Goal: Use online tool/utility: Utilize a website feature to perform a specific function

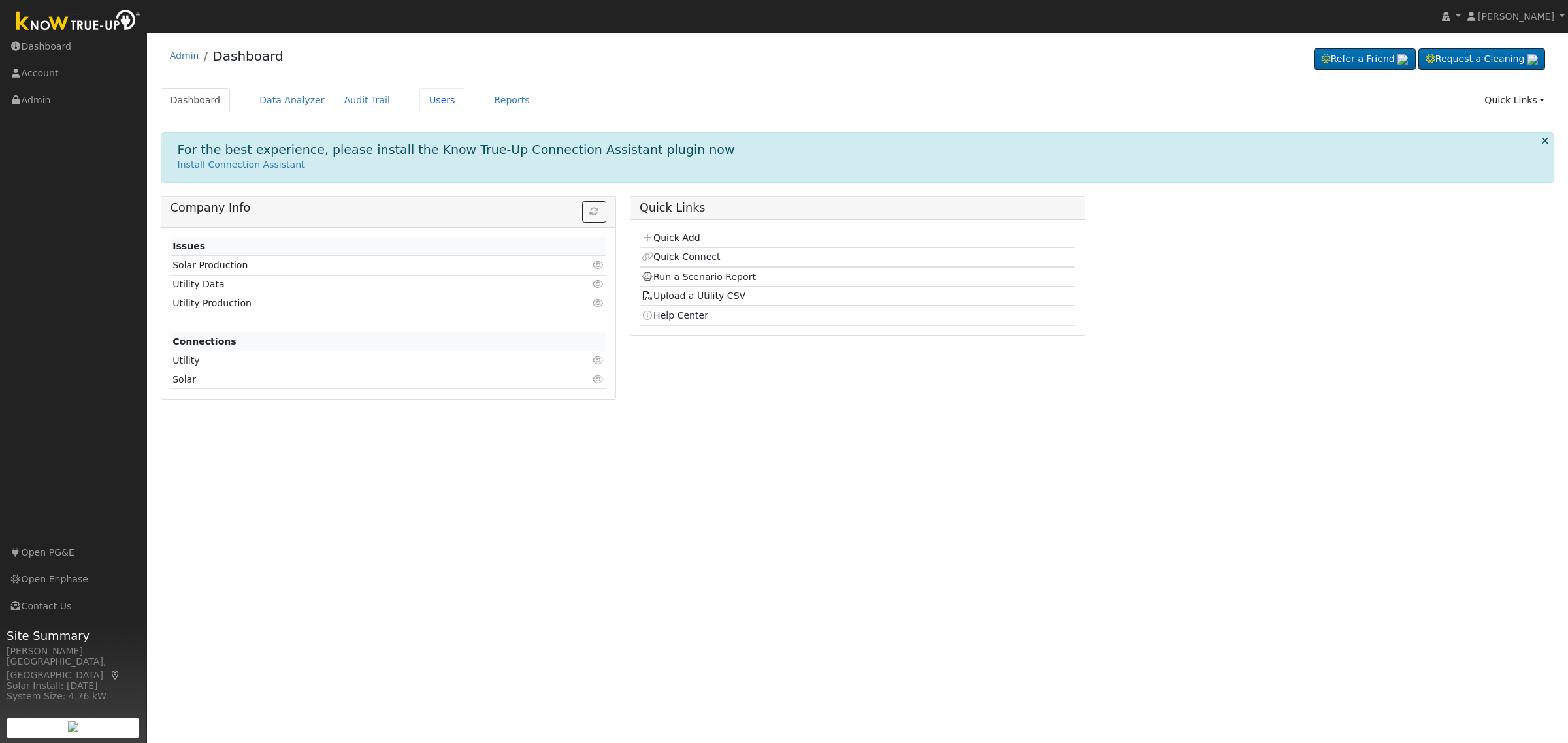
click at [419, 95] on link "Users" at bounding box center [442, 100] width 46 height 24
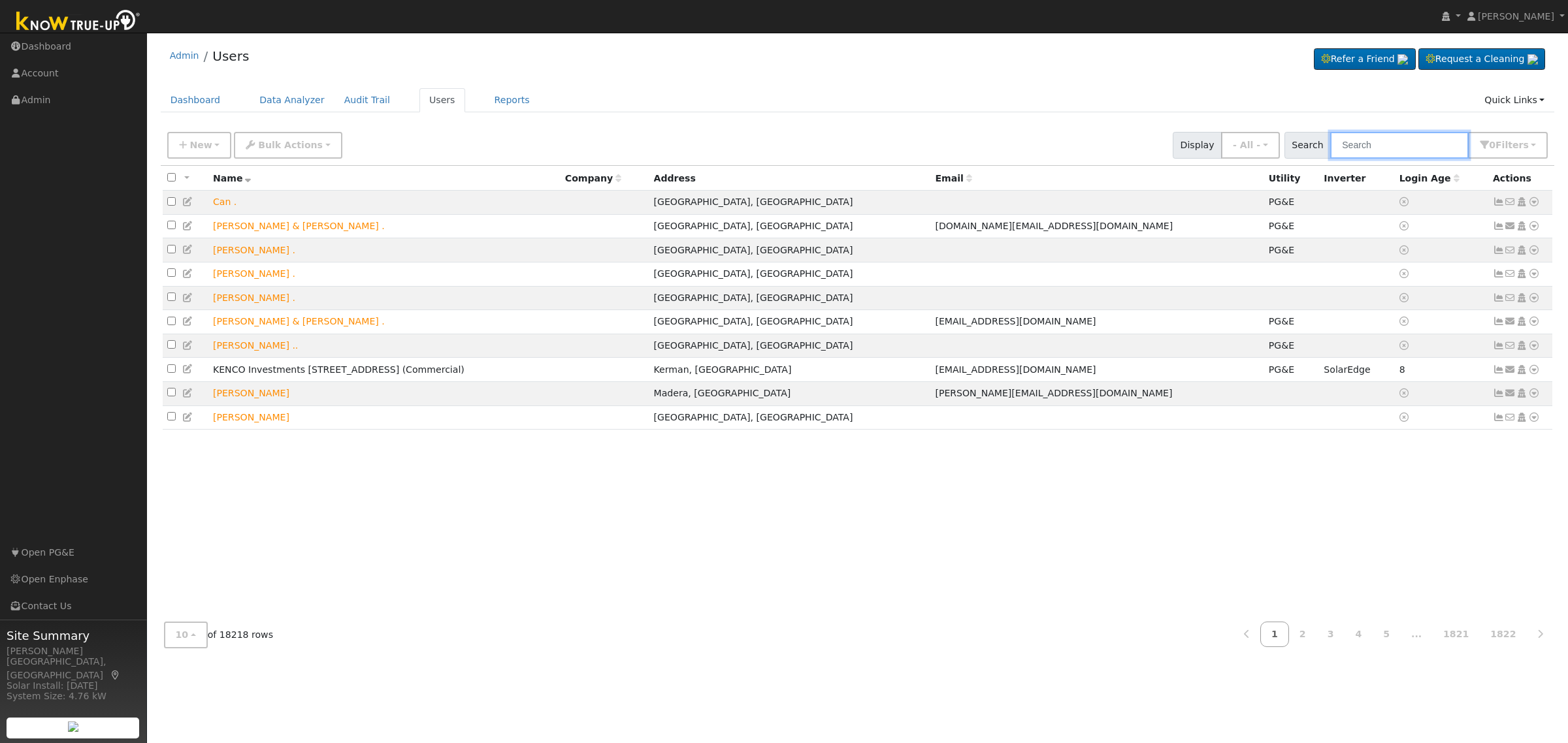
click at [1369, 147] on input "text" at bounding box center [1399, 145] width 139 height 27
paste input "[STREET_ADDRESS][US_STATE]"
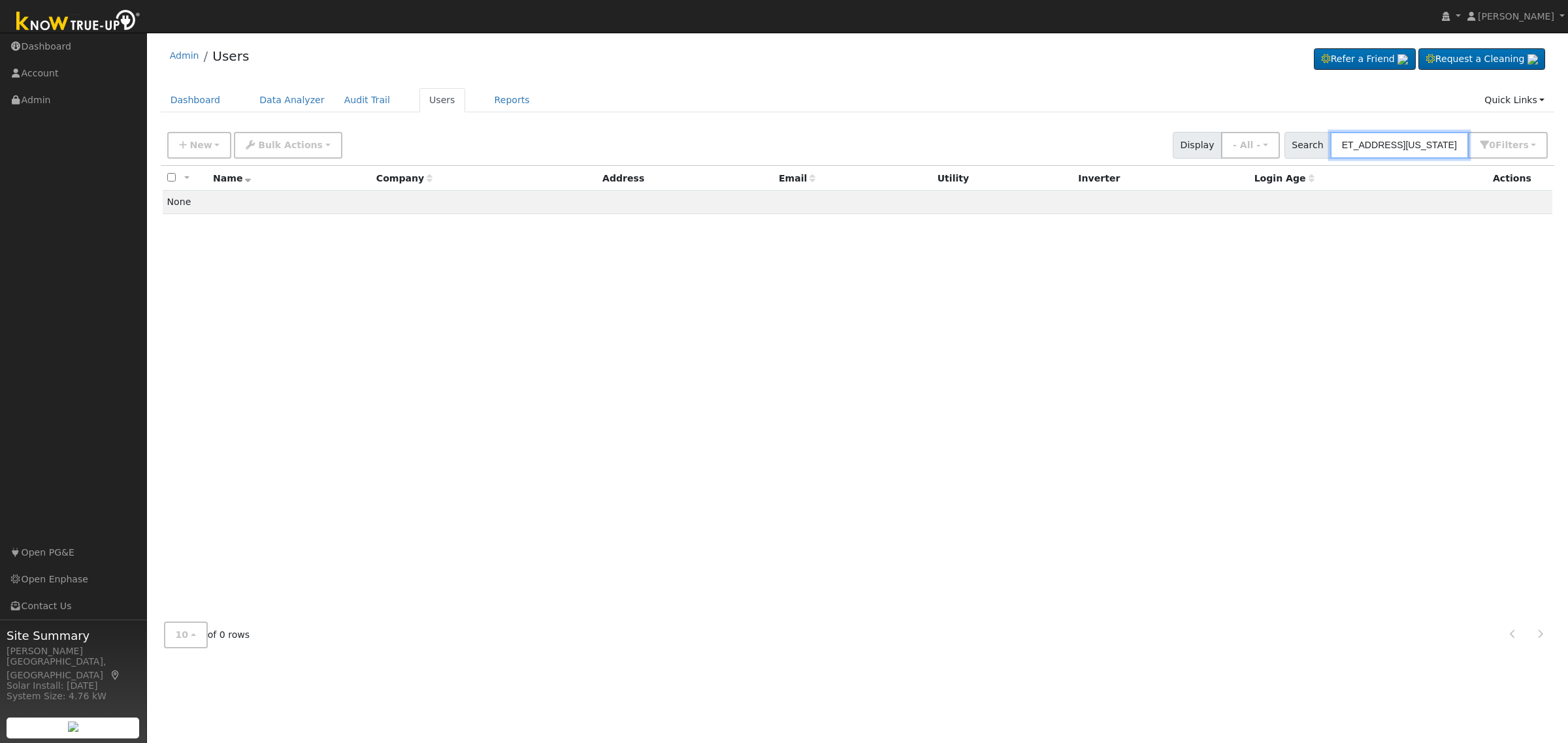
scroll to position [0, 77]
drag, startPoint x: 1385, startPoint y: 145, endPoint x: 1494, endPoint y: 145, distance: 109.0
click at [1494, 145] on div "Search [STREET_ADDRESS][US_STATE] 0 Filter s My accounts Role Show - All - Show…" at bounding box center [1416, 145] width 264 height 27
type input "1730 [US_STATE]"
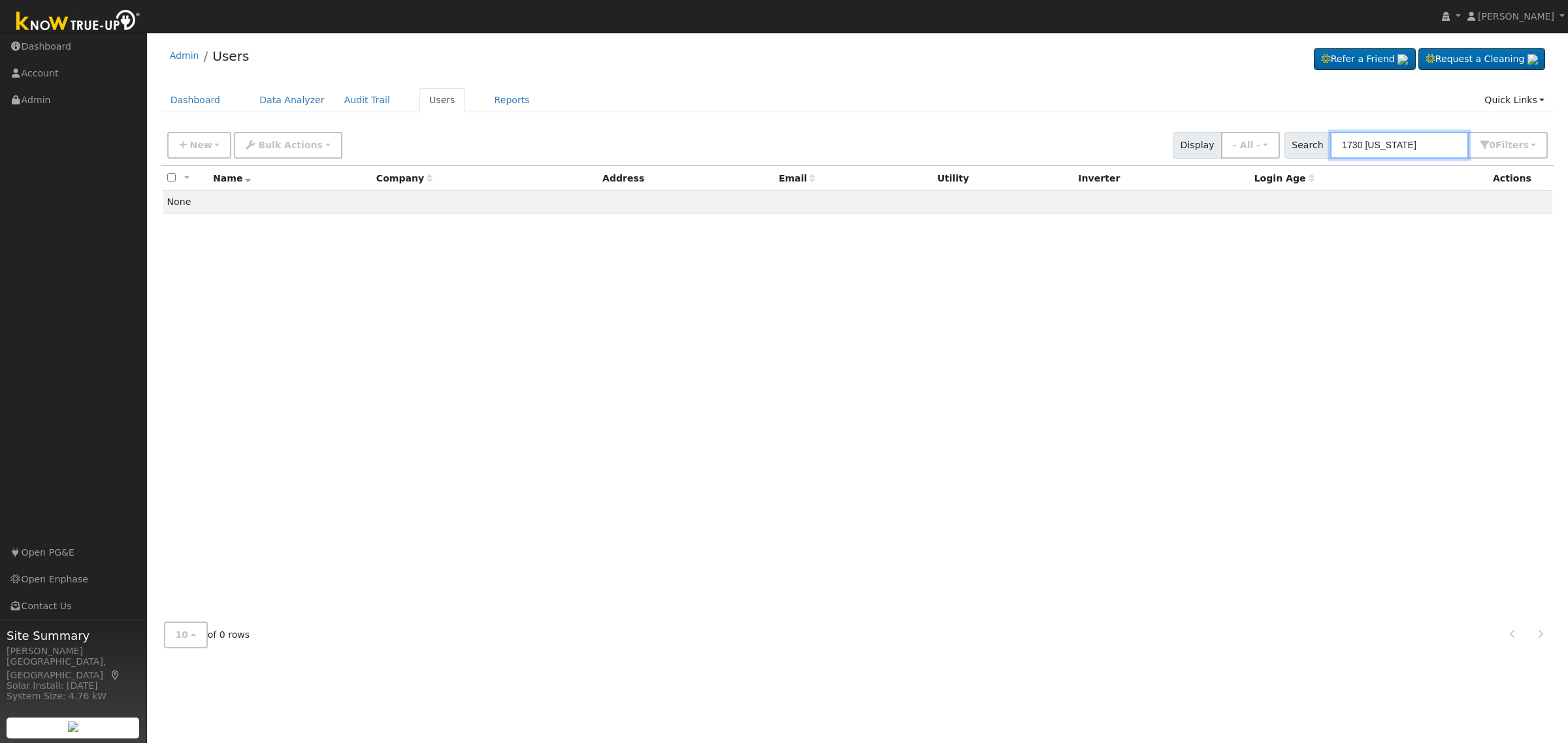
click at [1396, 139] on input "1730 [US_STATE]" at bounding box center [1399, 145] width 139 height 27
paste input "[PERSON_NAME]"
type input "[PERSON_NAME]"
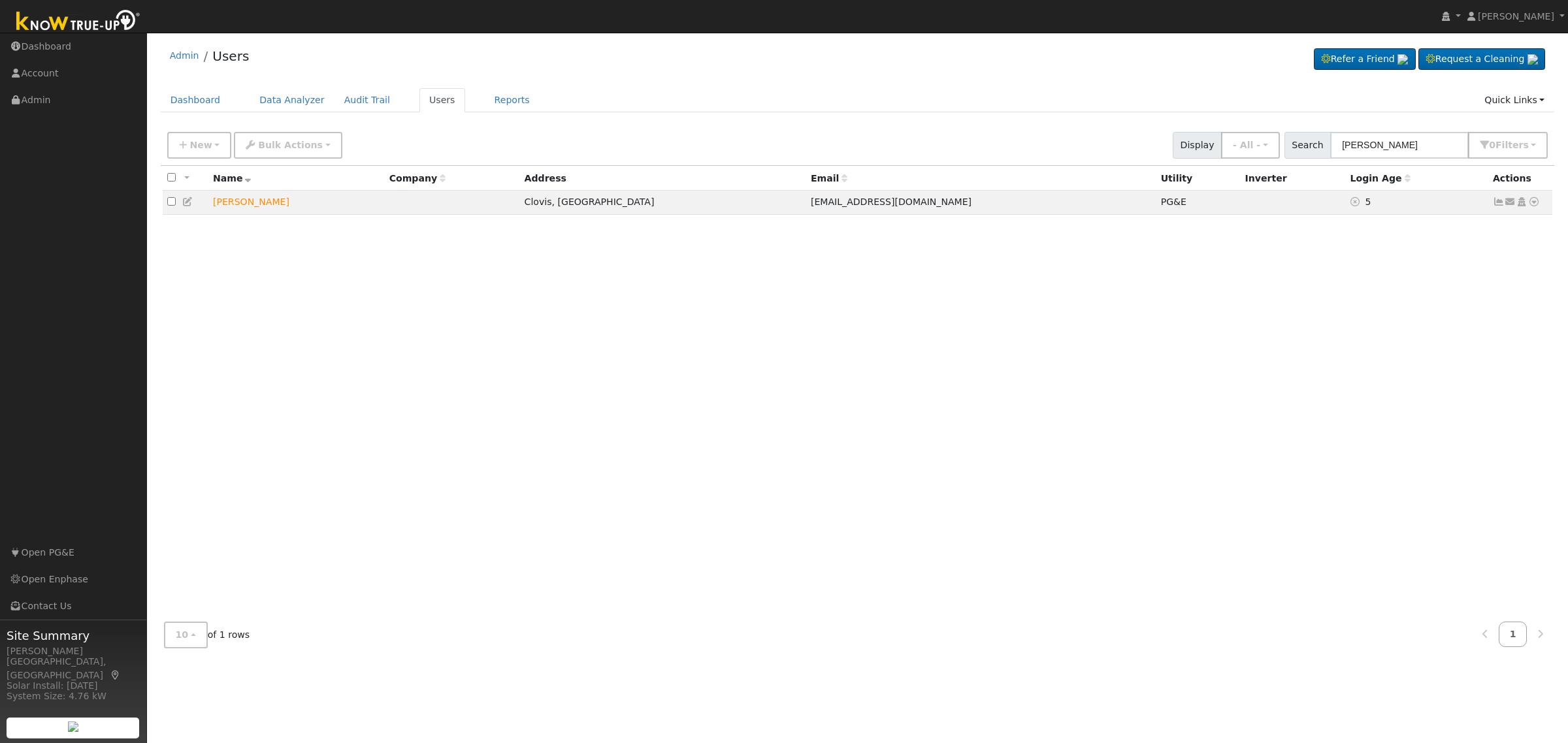
click at [1534, 204] on icon at bounding box center [1534, 201] width 12 height 9
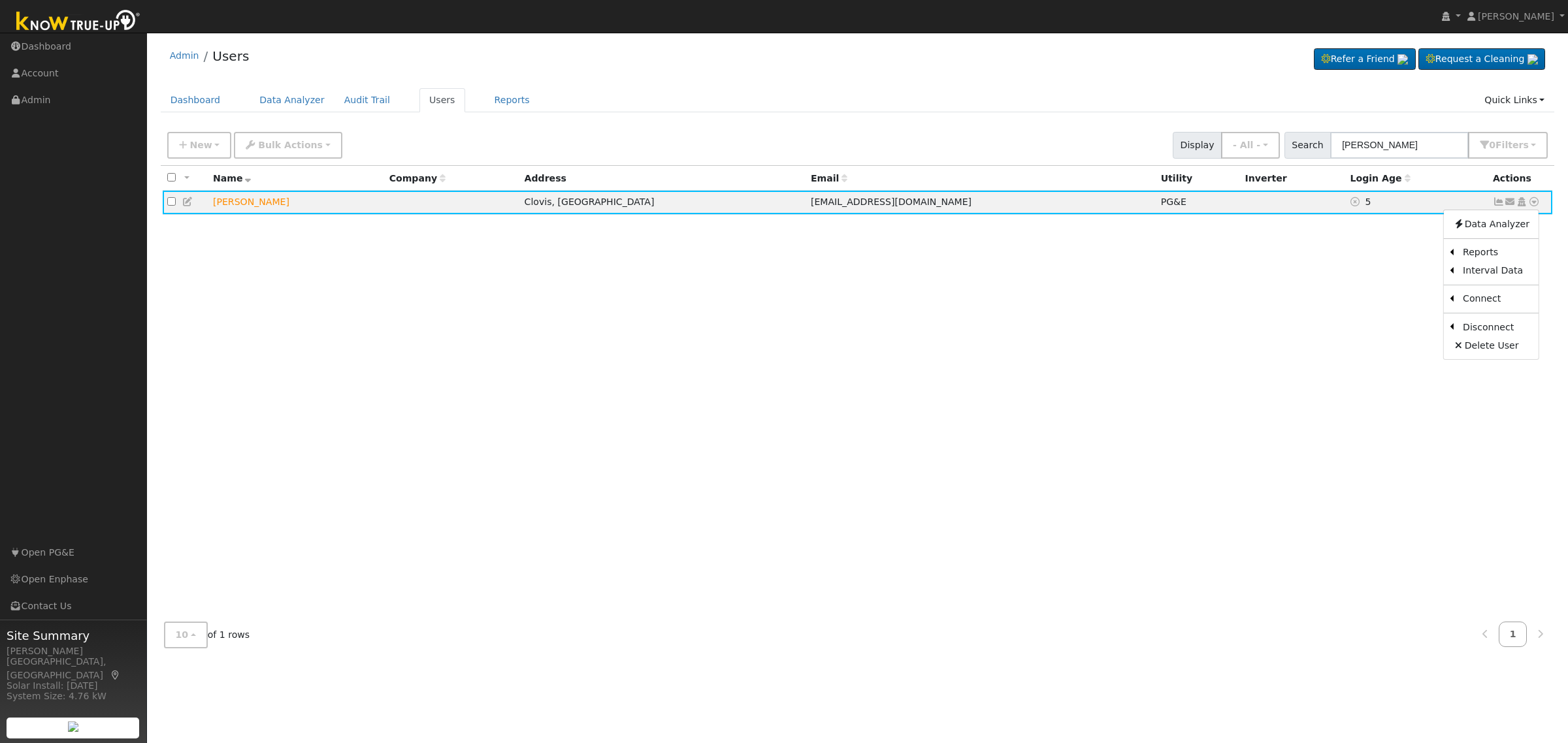
click at [0, 0] on link "Scenario" at bounding box center [0, 0] width 0 height 0
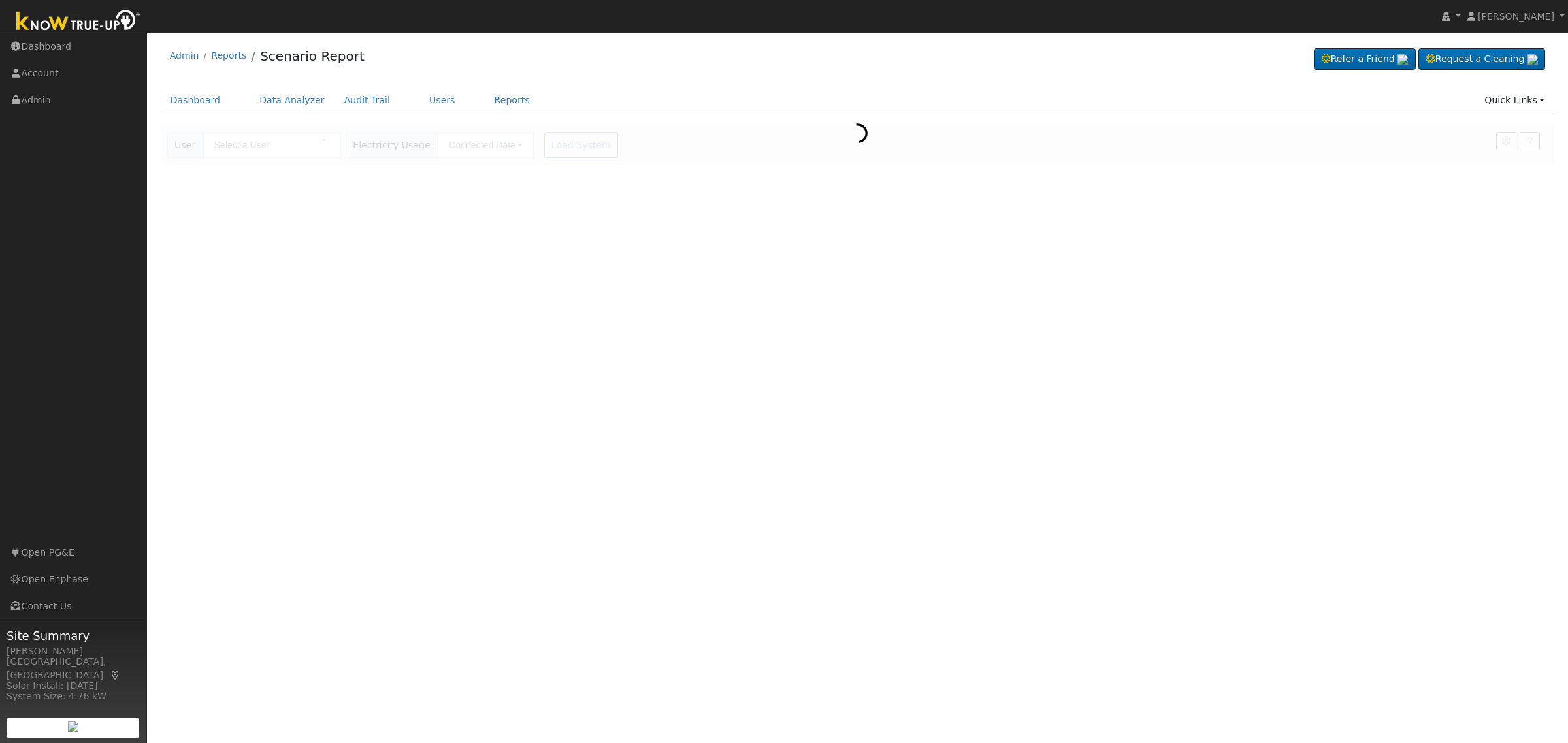
type input "[PERSON_NAME]"
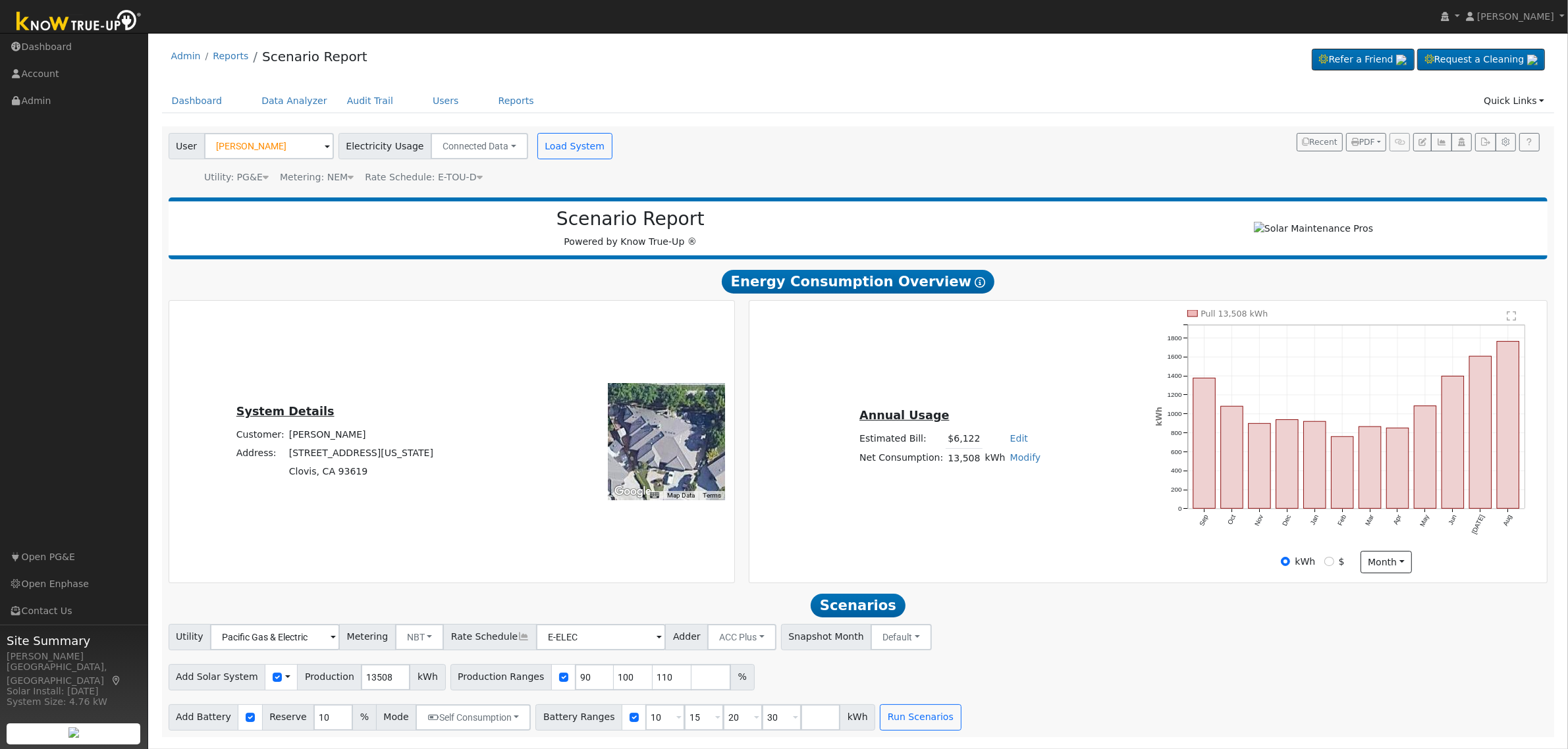
scroll to position [1, 0]
click at [575, 686] on input "90" at bounding box center [595, 678] width 40 height 26
type input "100"
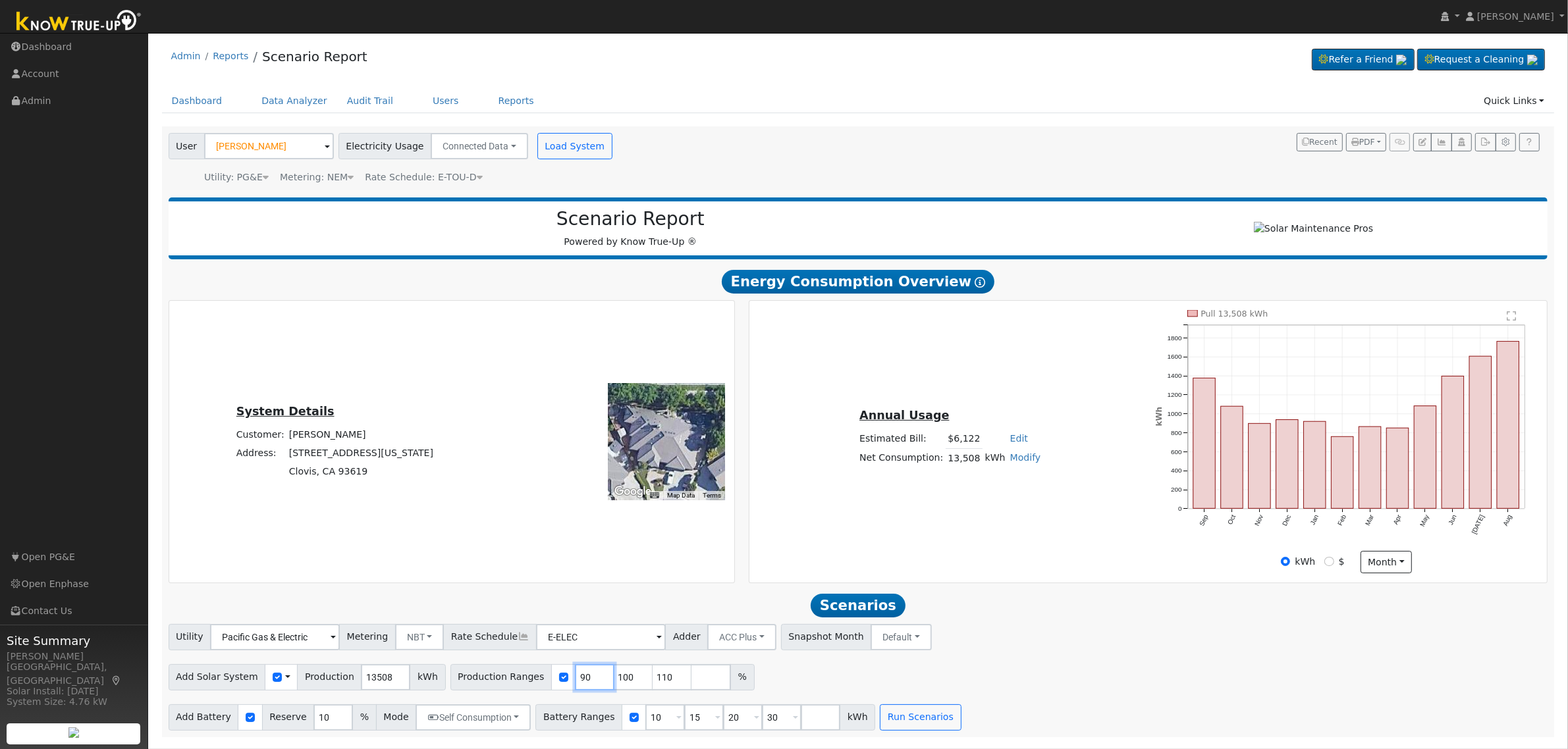
type input "110"
click at [575, 686] on input "100" at bounding box center [595, 678] width 40 height 26
type input "110"
click at [575, 686] on input "110" at bounding box center [595, 678] width 40 height 26
click at [575, 686] on input "number" at bounding box center [595, 678] width 40 height 26
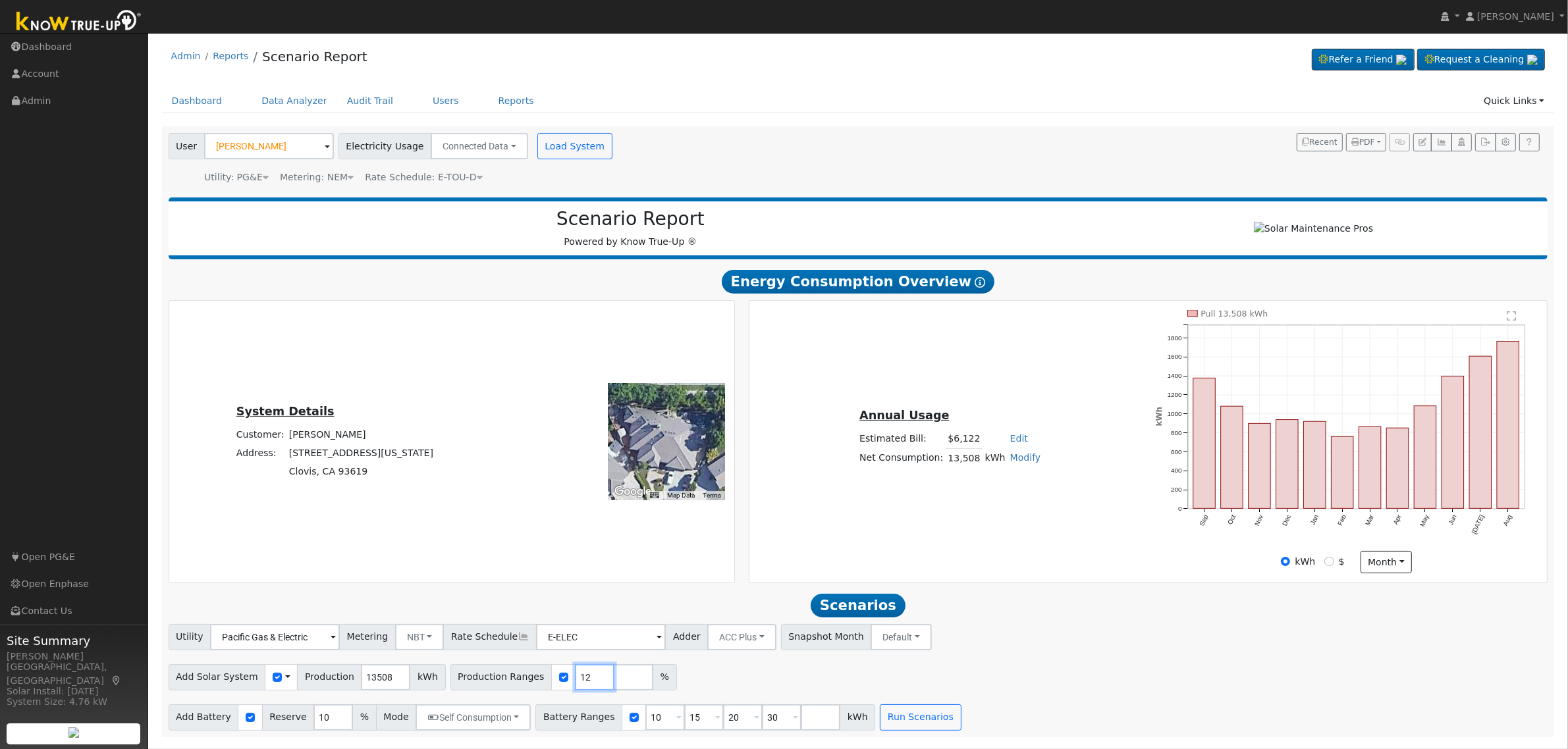
type input "125"
click at [575, 686] on input "125" at bounding box center [595, 678] width 40 height 26
click at [314, 728] on input "10" at bounding box center [333, 717] width 40 height 26
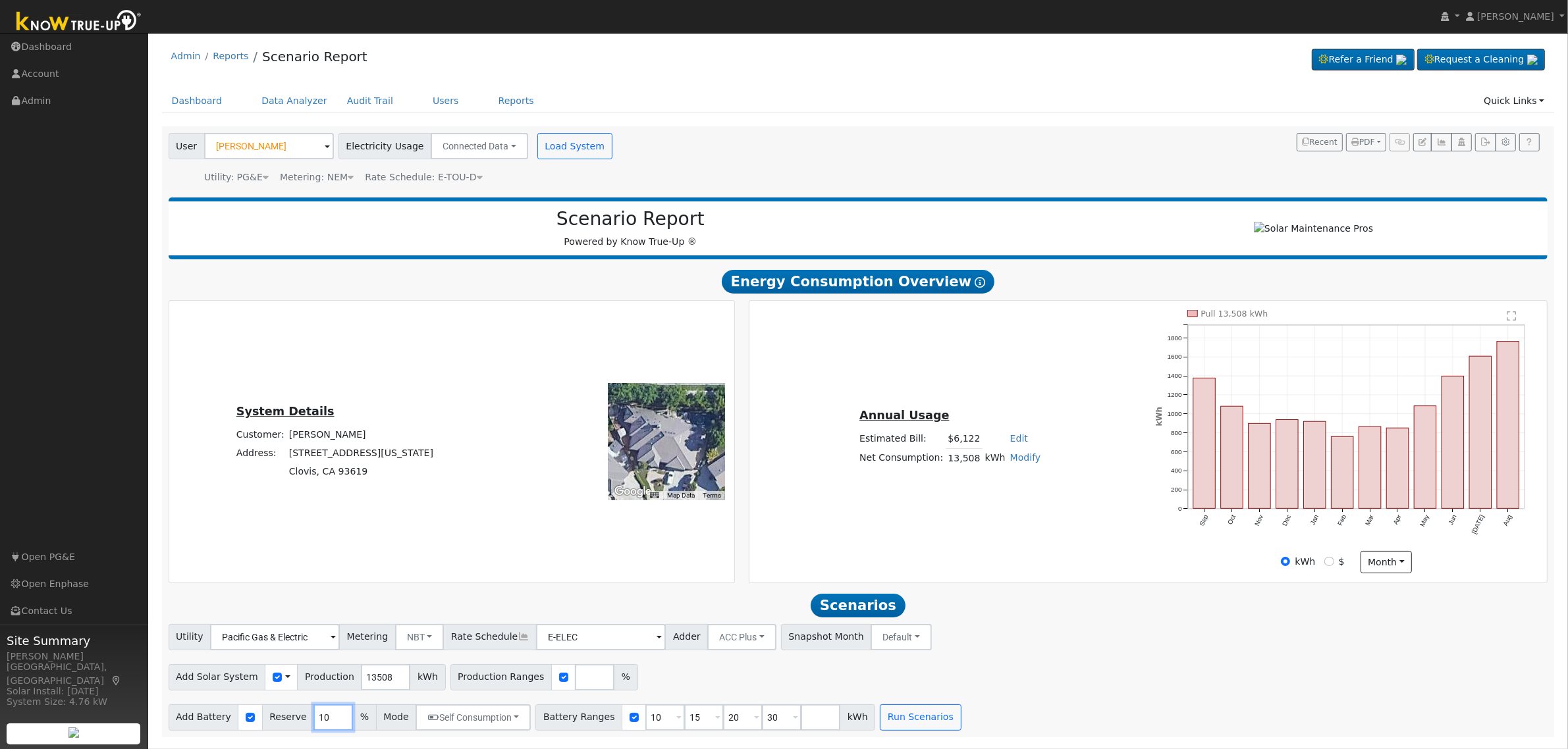
click at [314, 728] on input "10" at bounding box center [333, 717] width 40 height 26
click at [645, 721] on input "10" at bounding box center [665, 717] width 40 height 26
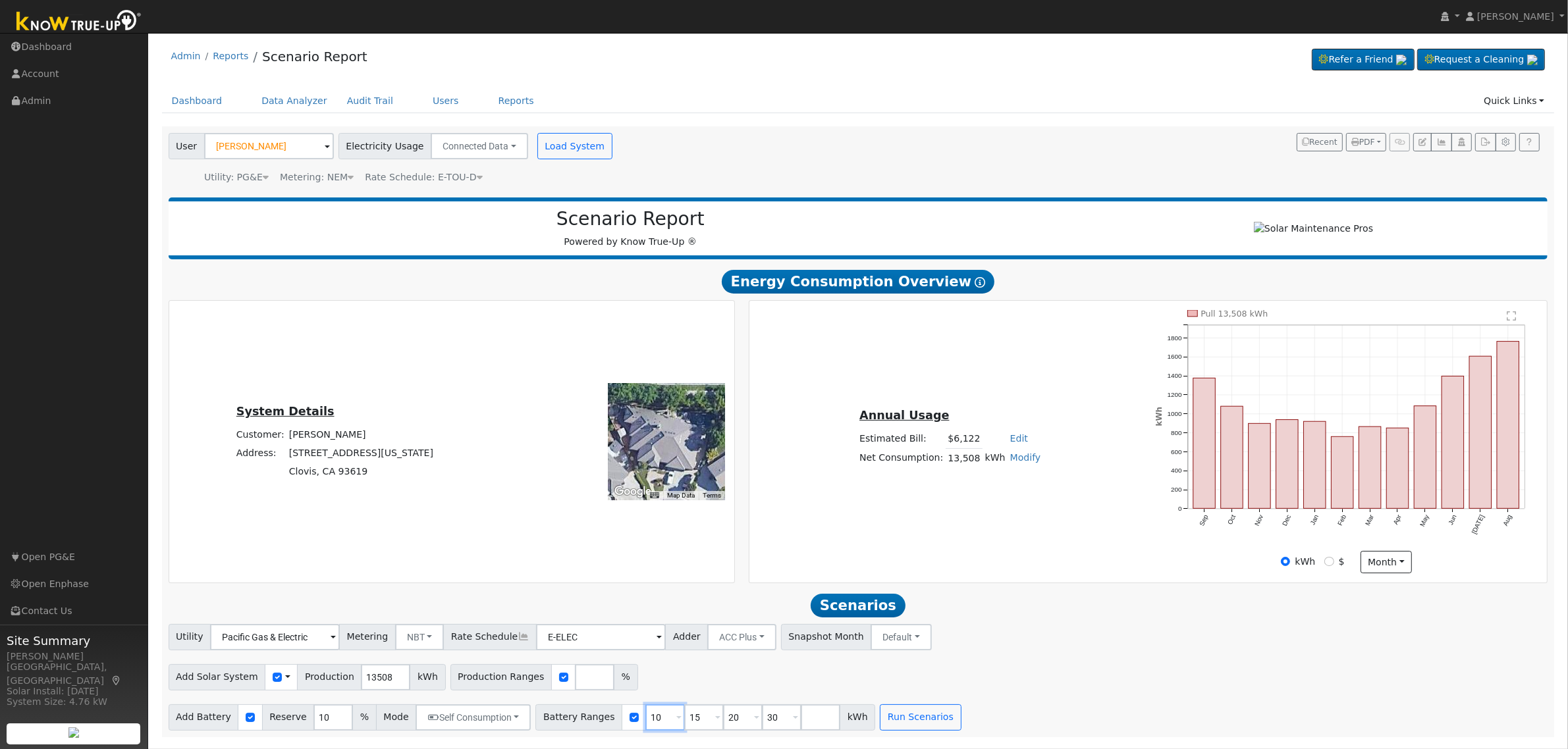
type input "15"
type input "20"
type input "30"
click at [645, 721] on input "15" at bounding box center [665, 717] width 40 height 26
type input "20"
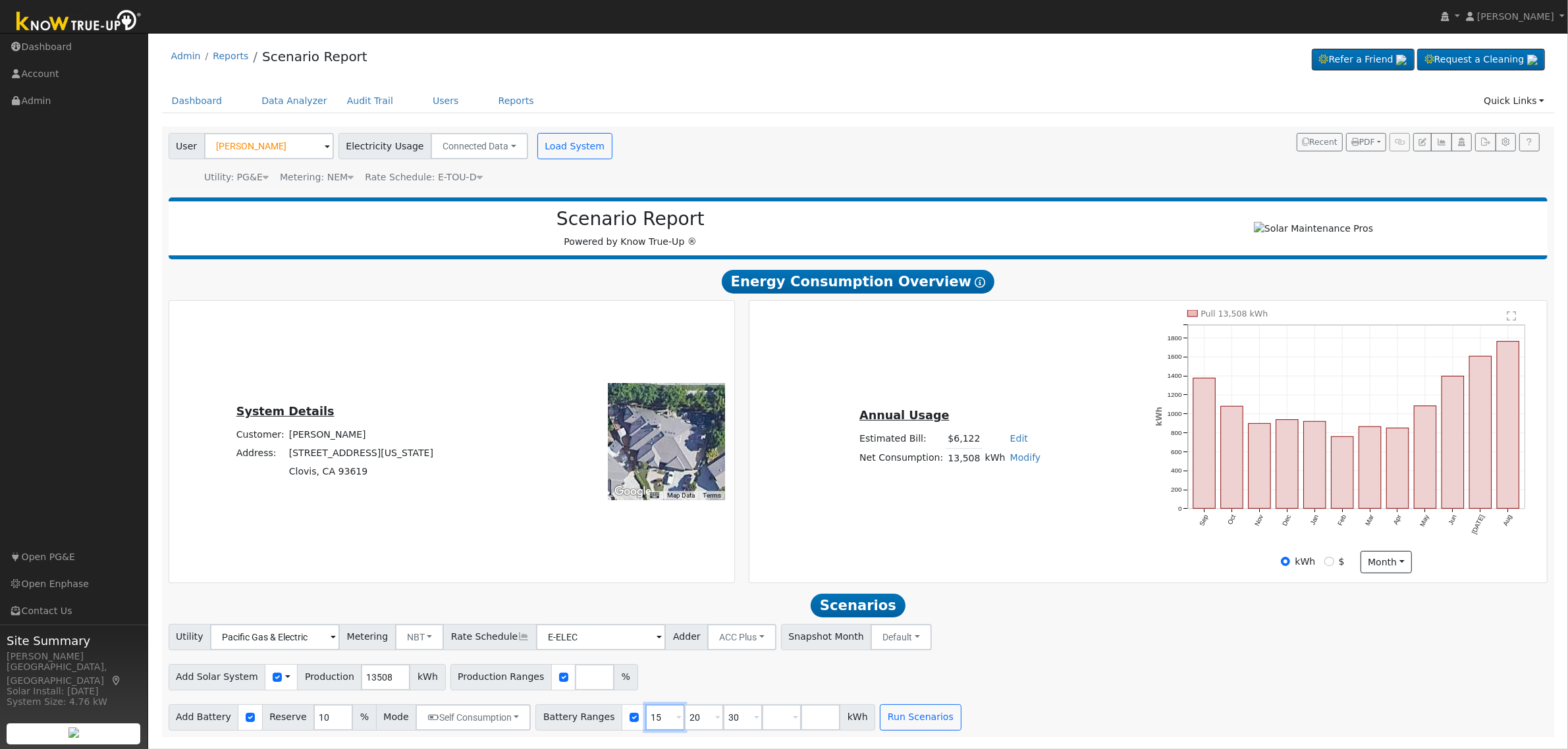
type input "30"
click at [645, 721] on input "20" at bounding box center [665, 717] width 40 height 26
type input "30"
click at [645, 721] on input "30" at bounding box center [665, 717] width 40 height 26
click at [645, 721] on input "number" at bounding box center [665, 717] width 40 height 26
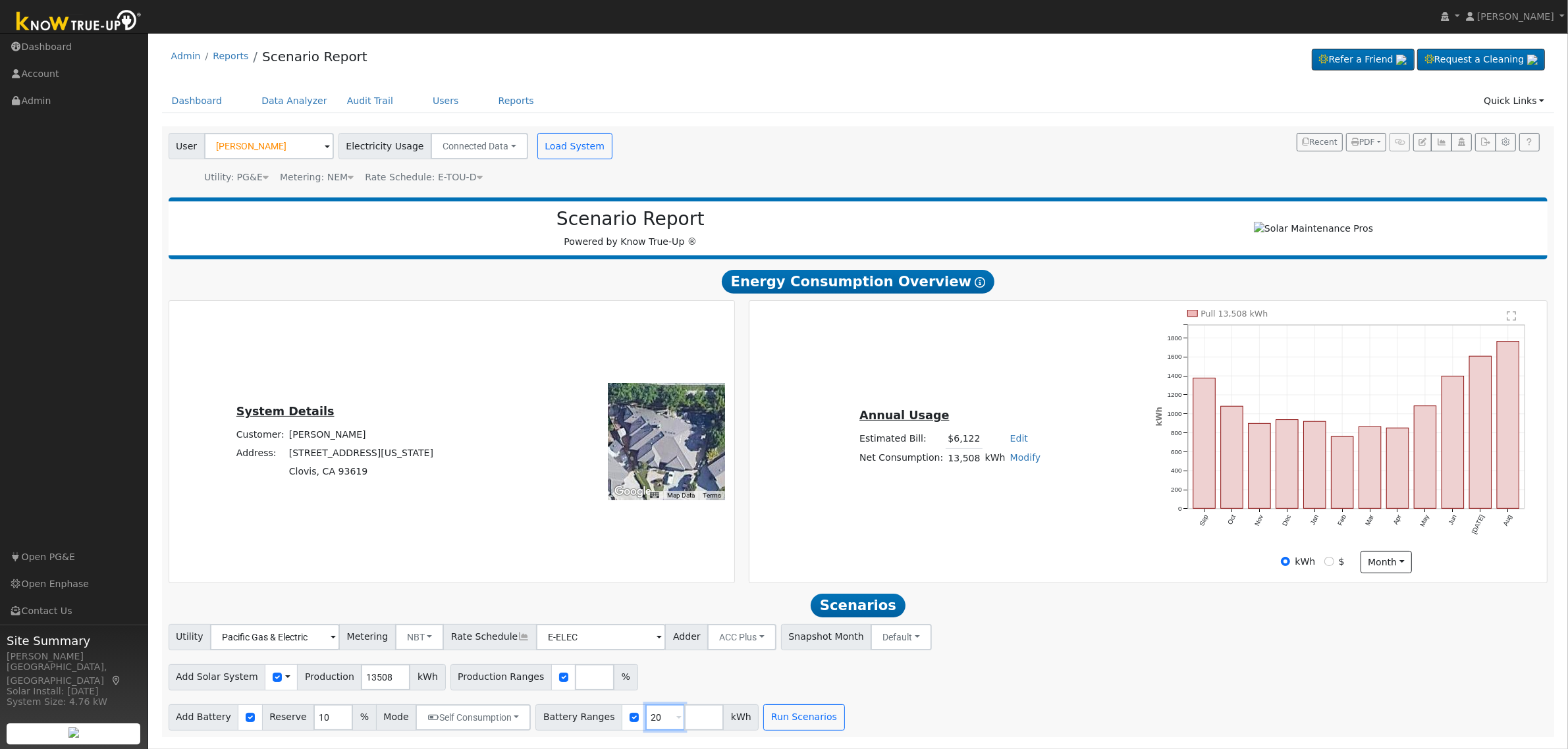
type input "20"
click at [841, 705] on div "Add Battery Reserve 10 % Mode Self Consumption Self Consumption Peak Savings AC…" at bounding box center [857, 715] width 1384 height 31
click at [559, 680] on input "checkbox" at bounding box center [564, 678] width 10 height 10
click at [560, 680] on div "Add Solar System Use CSV Data Production 13508 kWh Production Ranges" at bounding box center [857, 675] width 1384 height 31
click at [551, 685] on div at bounding box center [563, 678] width 24 height 26
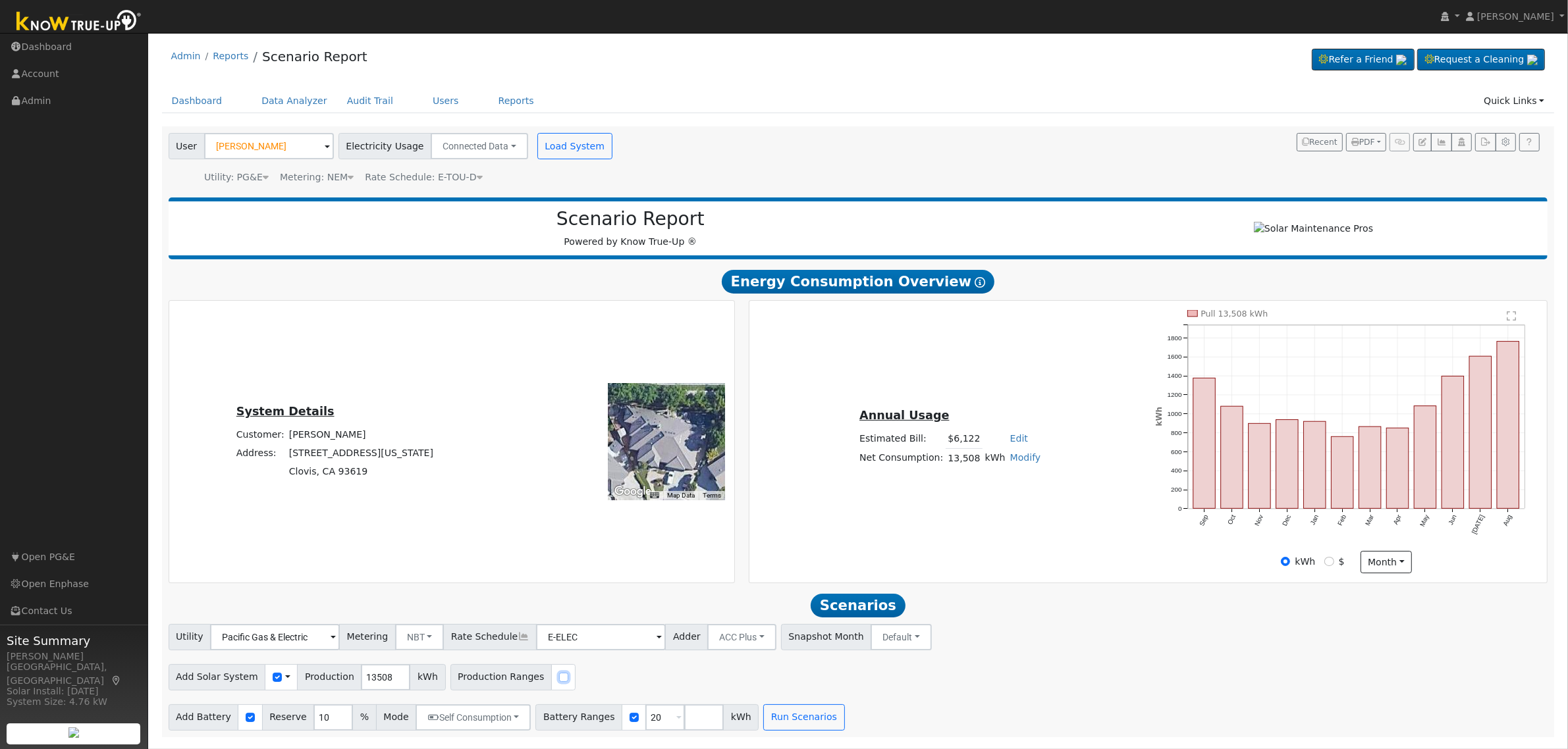
click at [559, 682] on input "checkbox" at bounding box center [564, 678] width 10 height 10
checkbox input "true"
click at [575, 683] on input "90" at bounding box center [595, 678] width 40 height 26
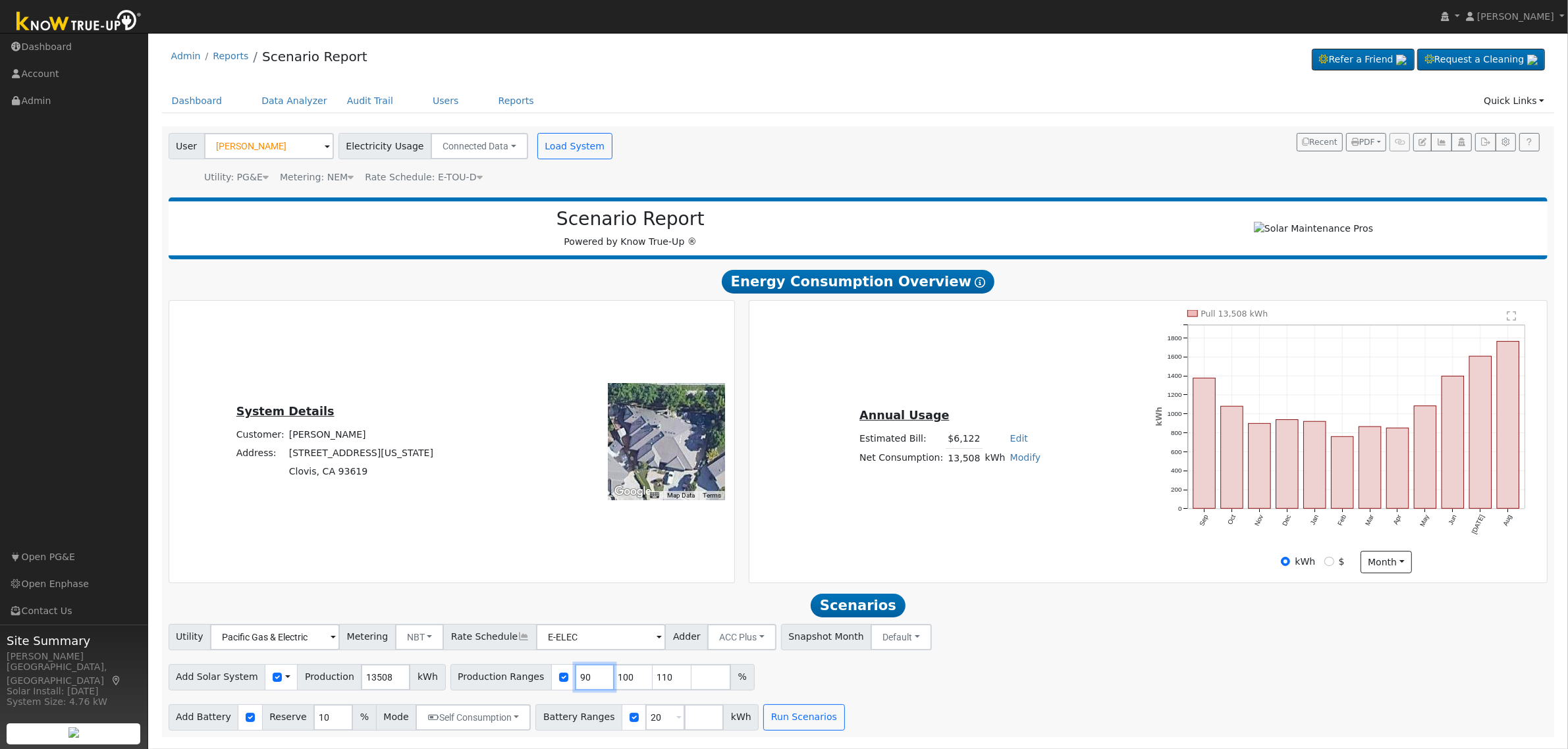
type input "100"
type input "110"
click at [575, 683] on input "100" at bounding box center [595, 678] width 40 height 26
type input "110"
click at [575, 683] on input "110" at bounding box center [595, 678] width 40 height 26
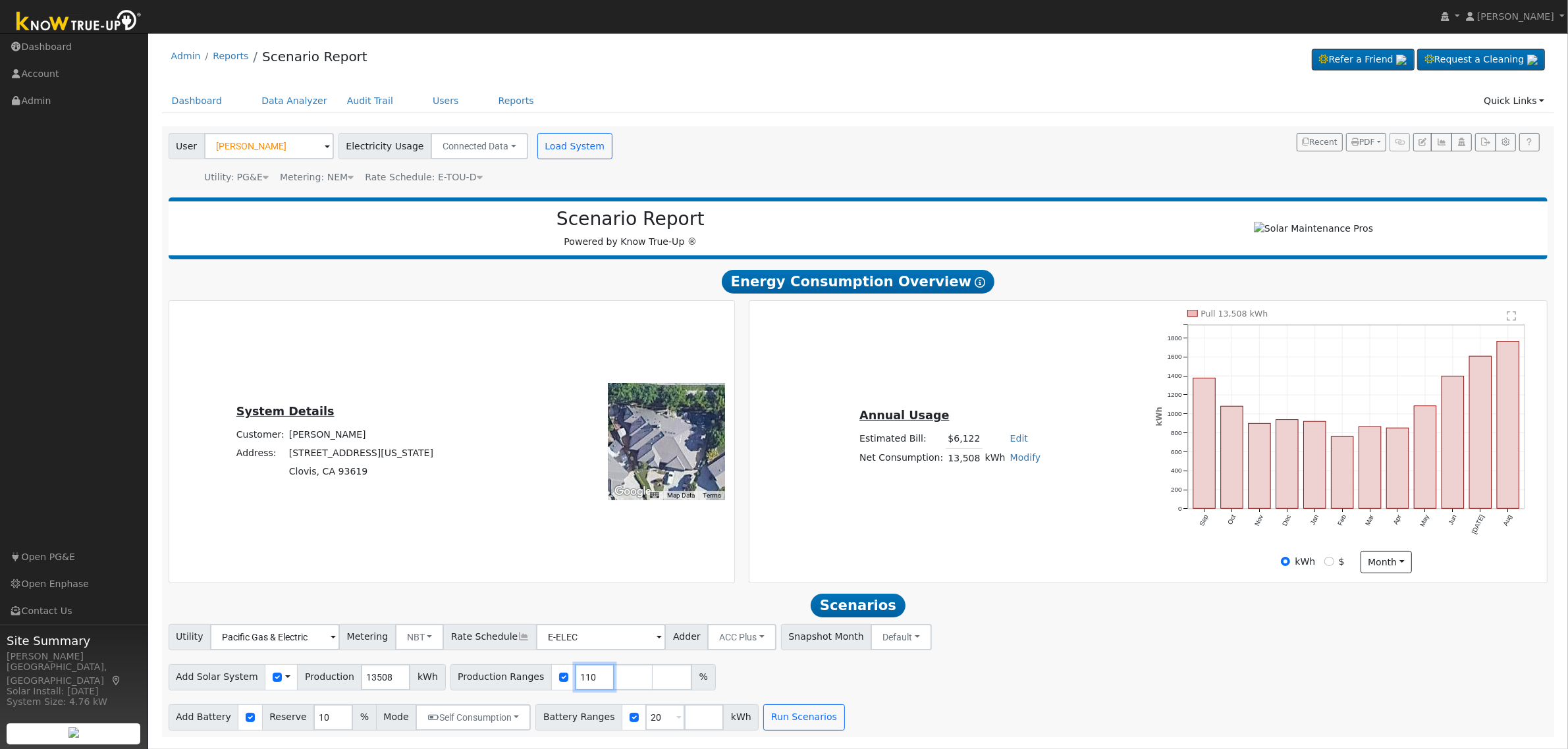
click at [575, 683] on input "110" at bounding box center [595, 678] width 40 height 26
click at [575, 683] on input "number" at bounding box center [595, 678] width 40 height 26
type input "125.27"
click at [575, 684] on input "125.27" at bounding box center [595, 678] width 40 height 26
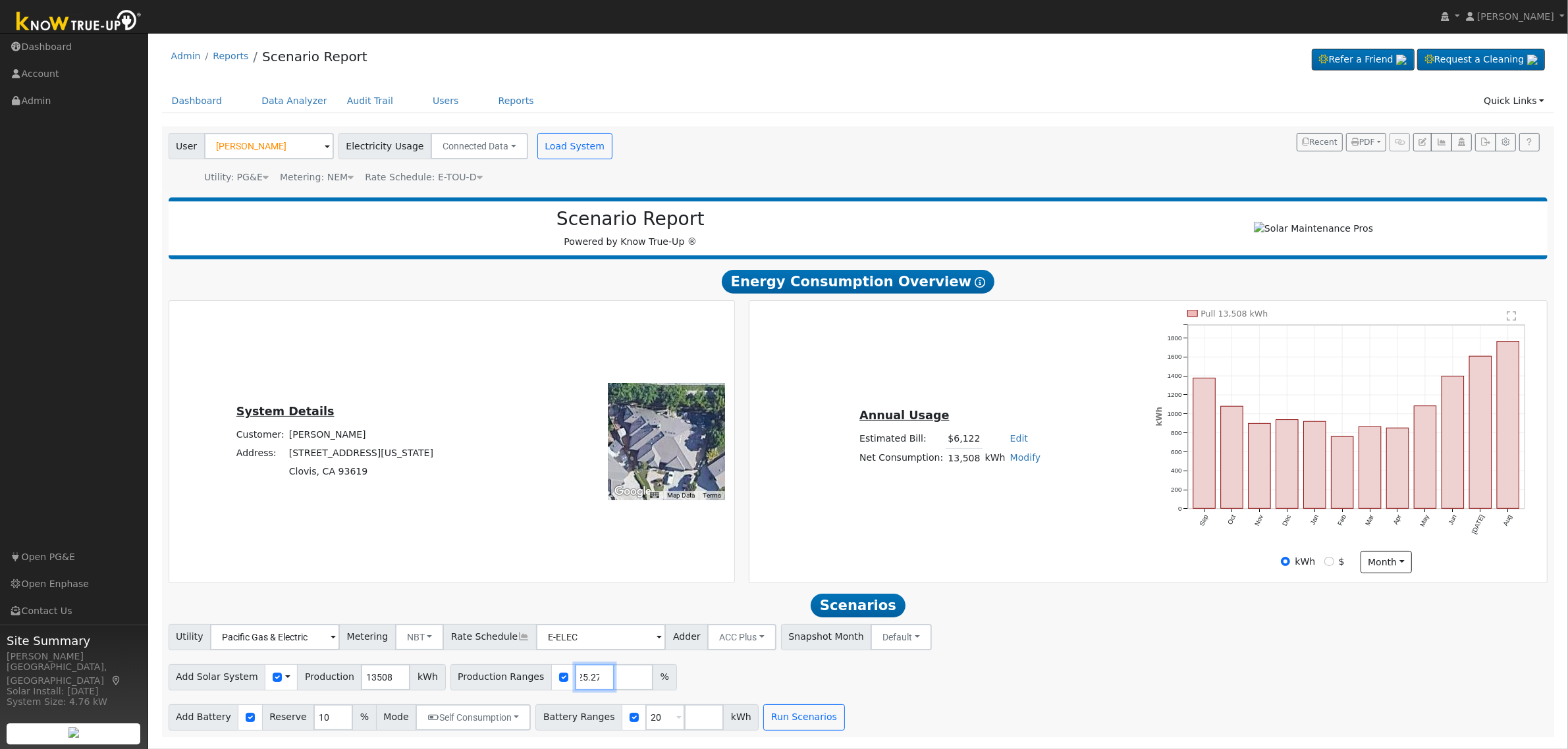
click at [575, 684] on input "125.27" at bounding box center [595, 678] width 40 height 26
paste input "125.27"
type input "125.27"
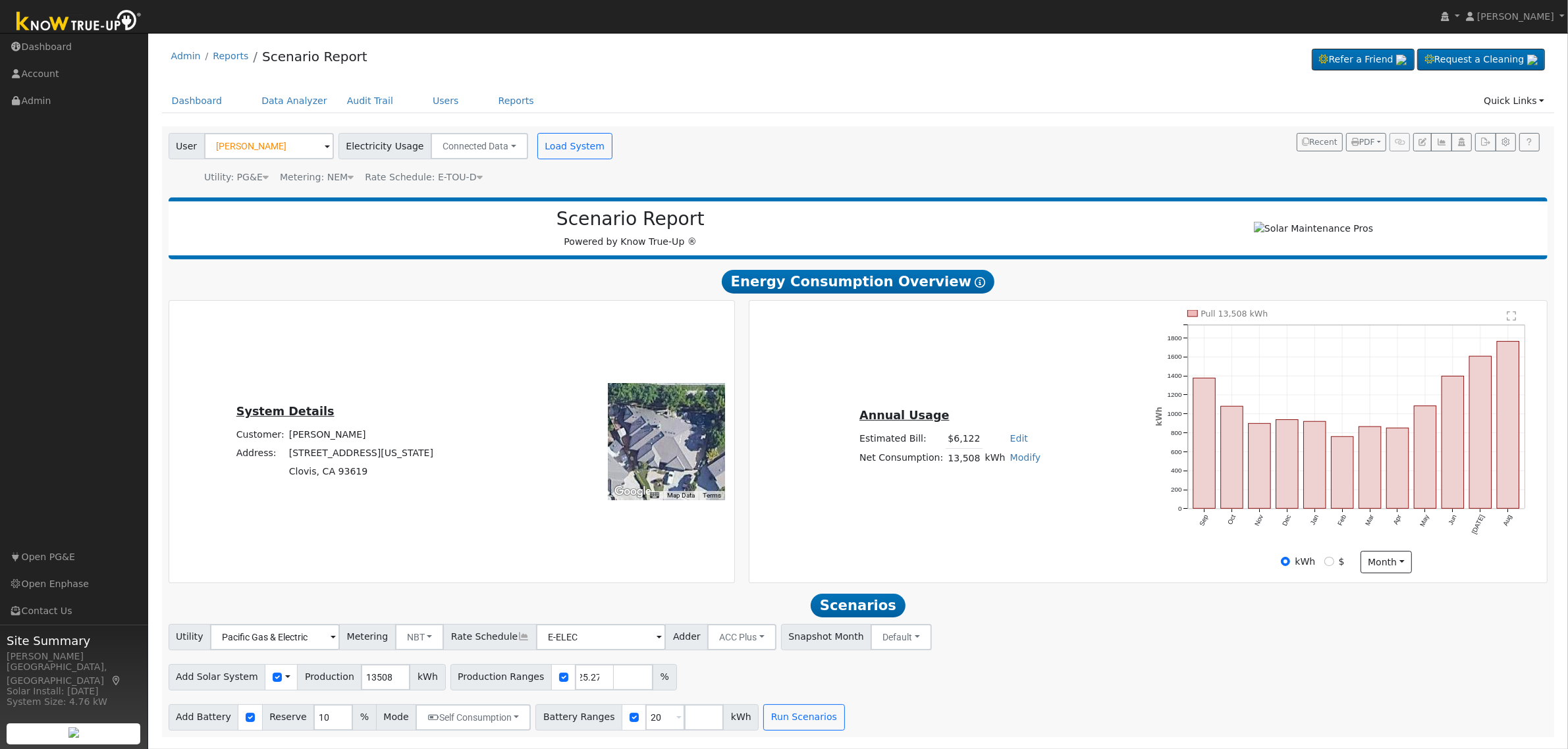
click at [1132, 639] on div "Utility Pacific Gas & Electric Metering NBT NEM NBT Rate Schedule E-ELEC Adder …" at bounding box center [857, 635] width 1384 height 31
click at [789, 726] on button "Run Scenarios" at bounding box center [803, 717] width 81 height 26
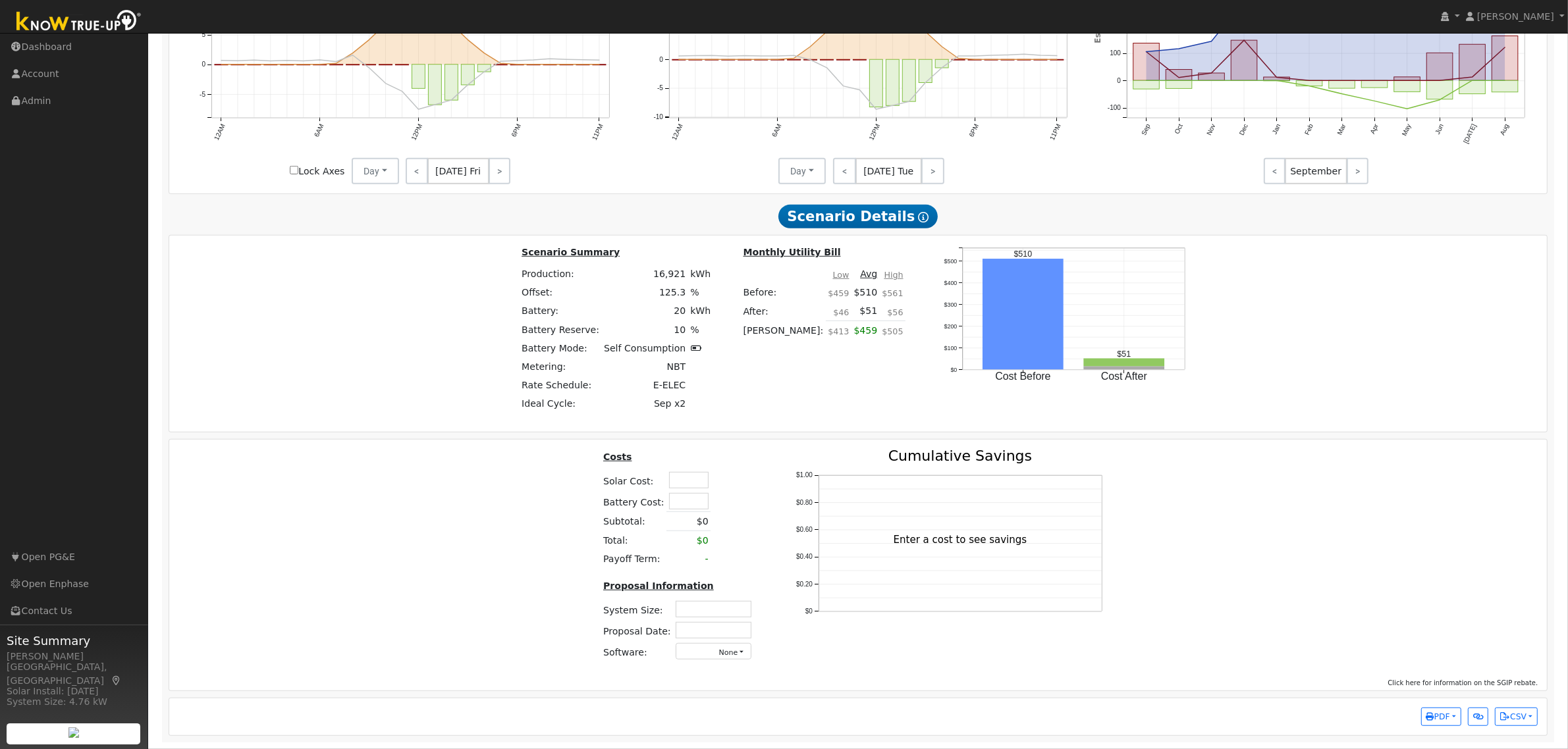
scroll to position [989, 0]
click at [686, 494] on input "text" at bounding box center [689, 501] width 40 height 16
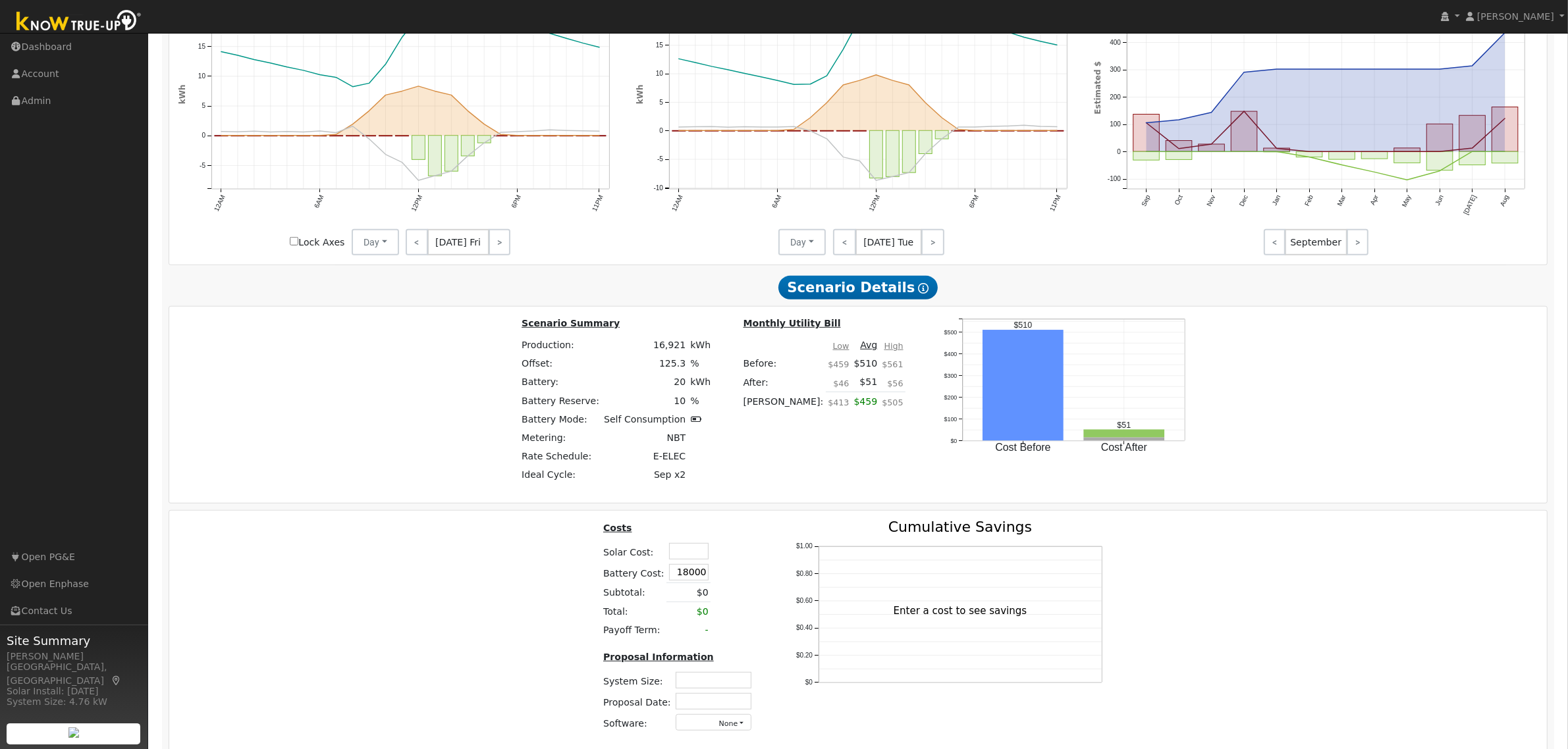
type input "$18,000"
click at [679, 554] on input "text" at bounding box center [689, 551] width 40 height 16
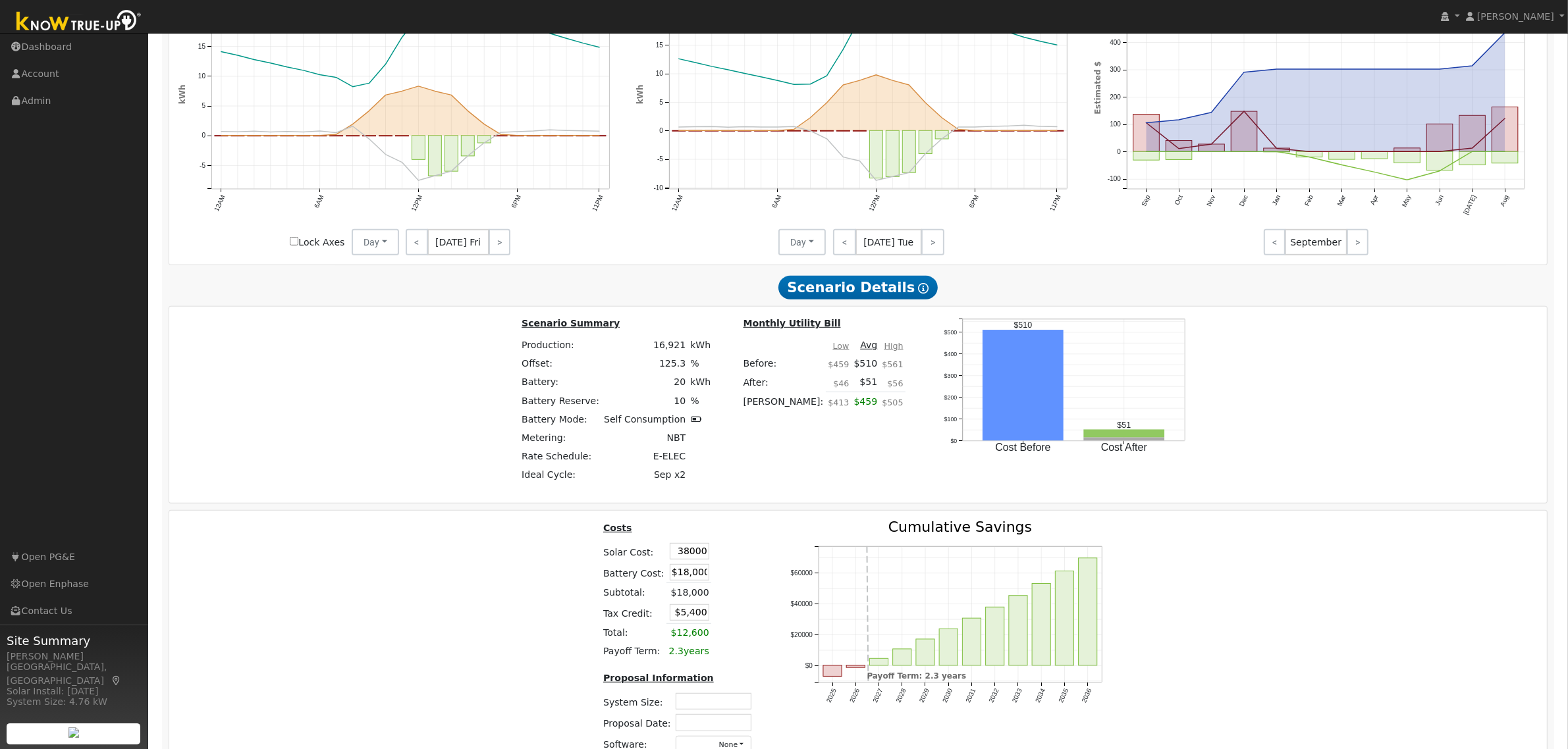
type input "$38,000"
type input "$16,800"
click at [726, 550] on td at bounding box center [722, 551] width 23 height 21
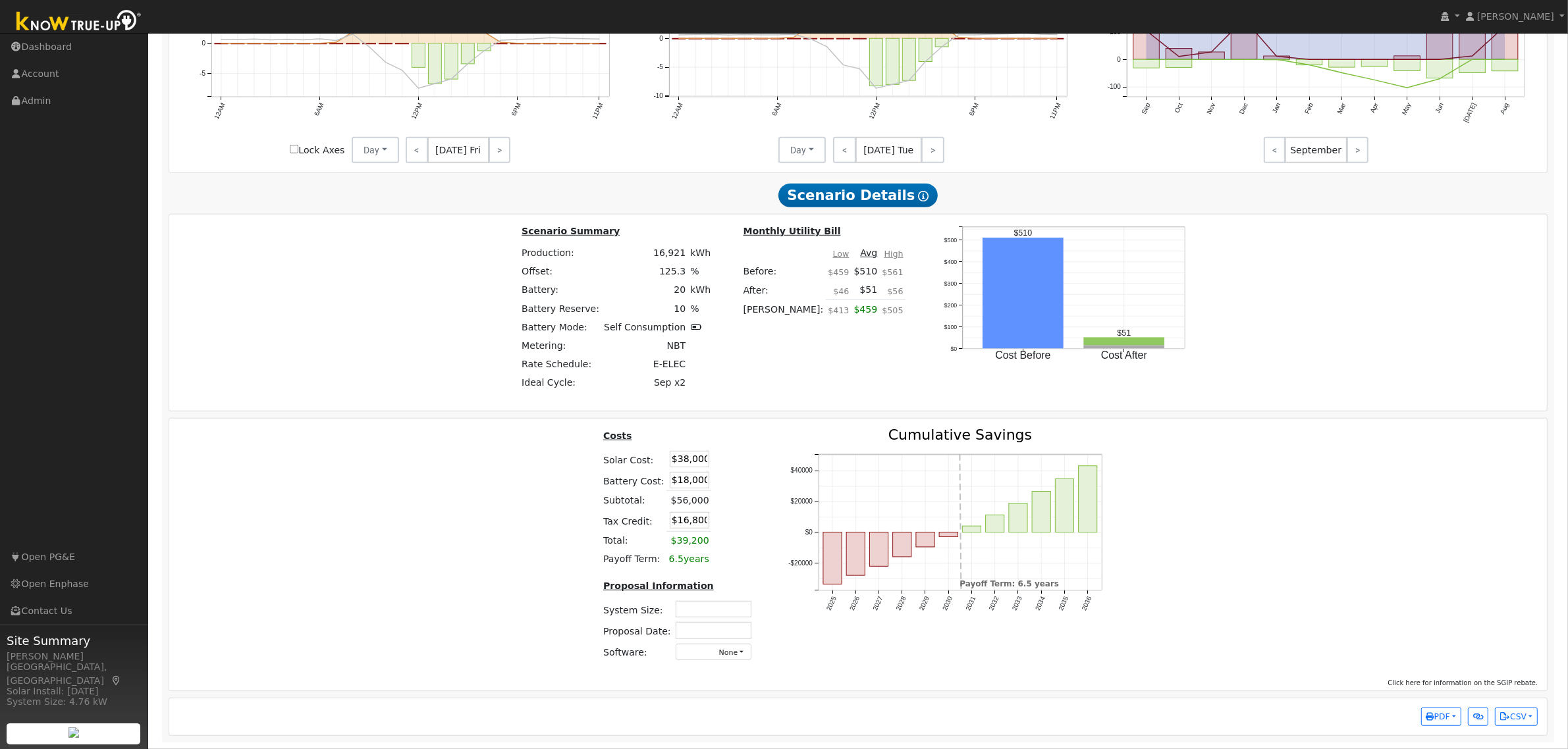
scroll to position [1011, 0]
click at [717, 614] on input "text" at bounding box center [713, 609] width 76 height 16
type input "11.61"
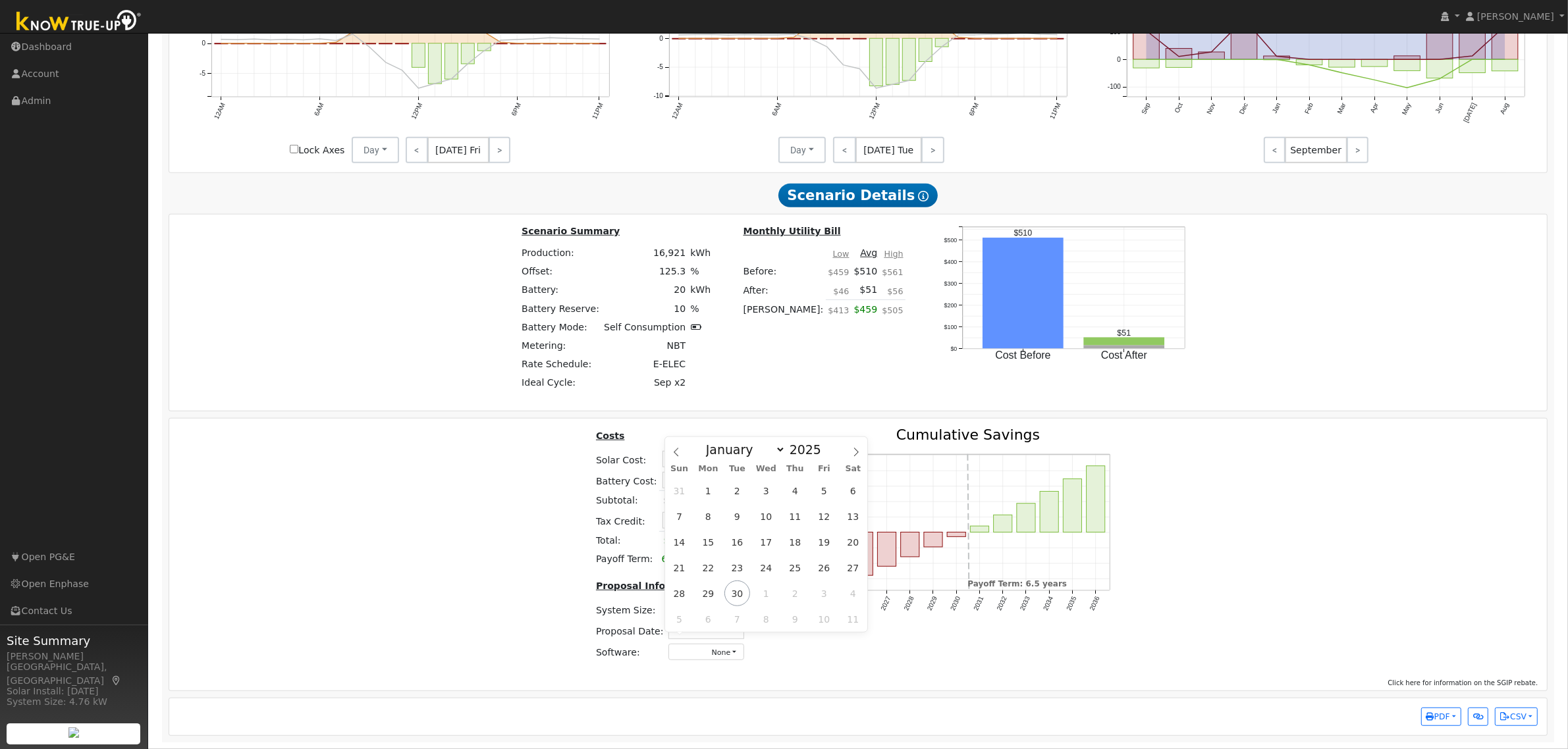
click at [711, 632] on input "text" at bounding box center [706, 631] width 76 height 16
click at [733, 586] on span "30" at bounding box center [737, 593] width 26 height 26
type input "[DATE]"
click at [703, 650] on button "None" at bounding box center [706, 652] width 76 height 16
click at [688, 535] on link "Aurora" at bounding box center [692, 535] width 94 height 18
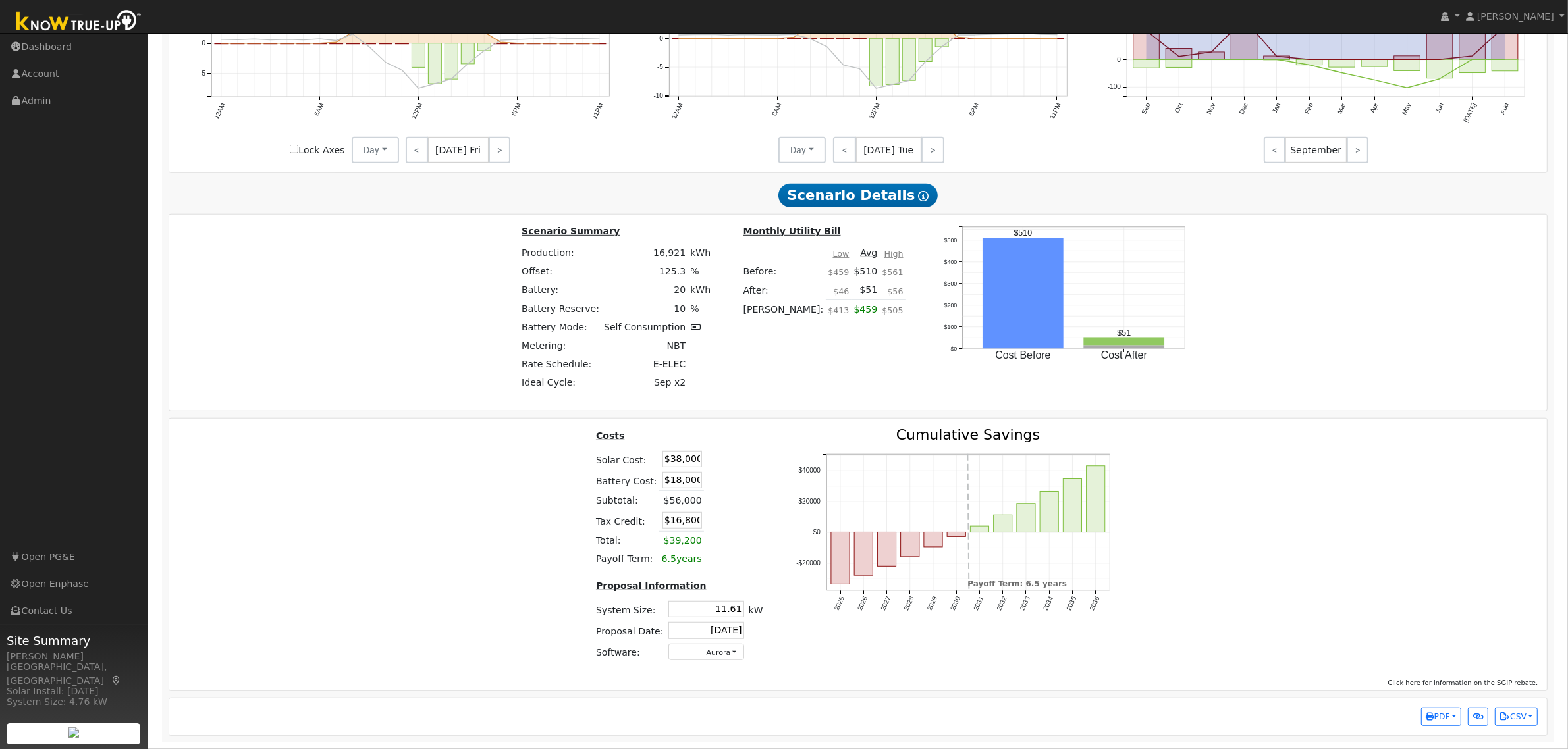
click at [1246, 545] on div "Costs Solar Cost: $38,000 Battery Cost: $18,000 Subtotal: $56,000 Tax Credit: $…" at bounding box center [858, 550] width 1387 height 244
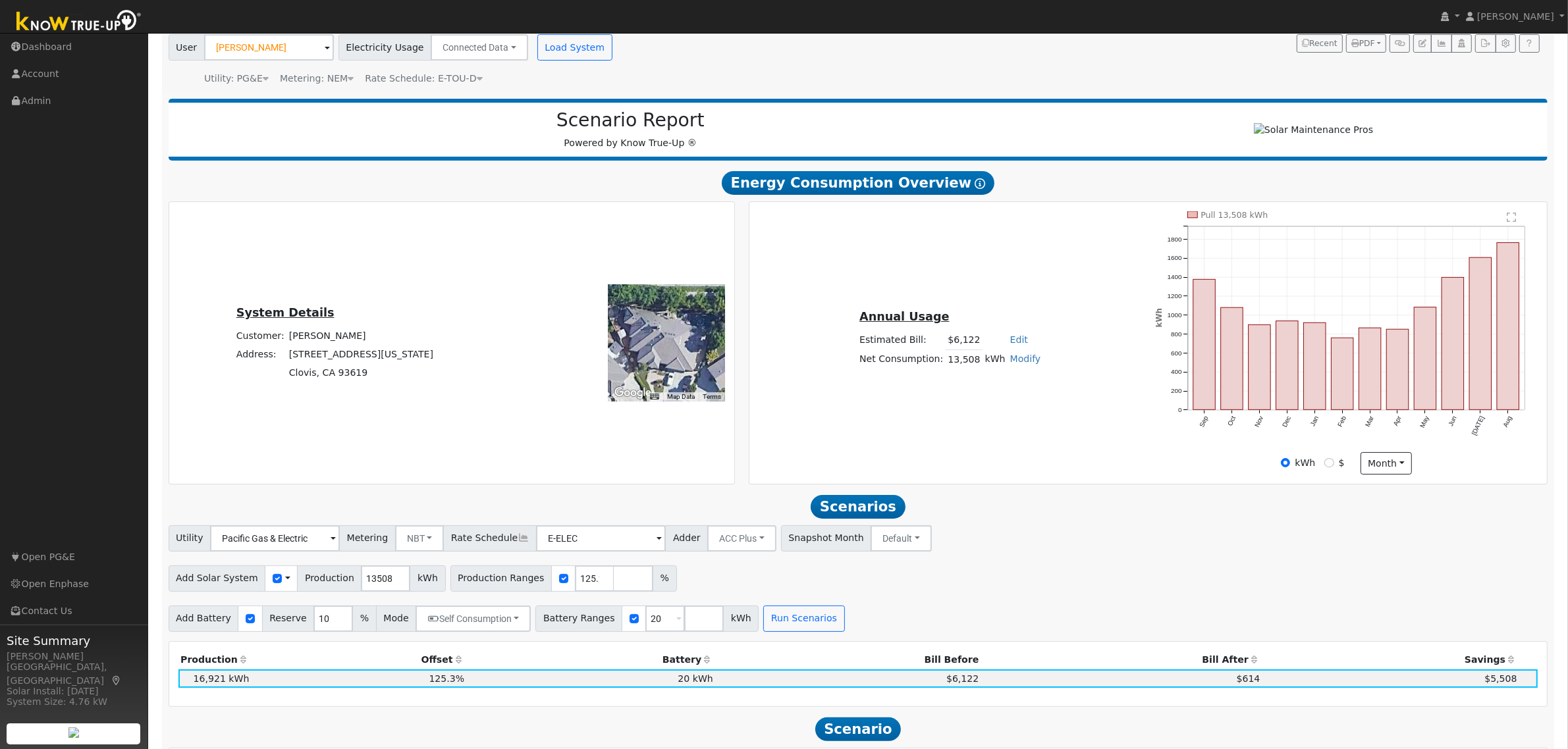
scroll to position [0, 0]
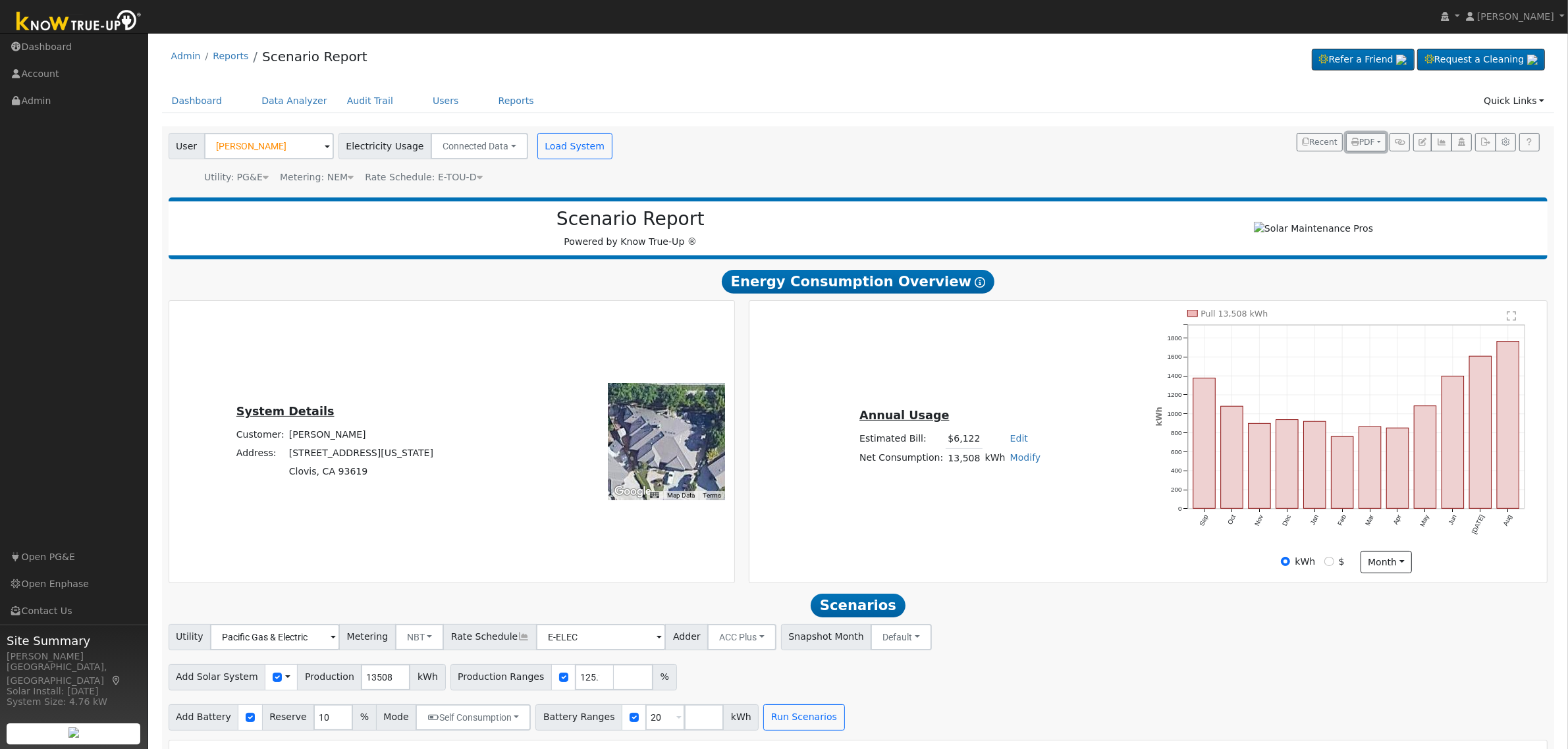
click at [1371, 143] on span "PDF" at bounding box center [1363, 142] width 24 height 10
click at [1322, 228] on link "Both" at bounding box center [1330, 225] width 108 height 18
